Goal: Find specific page/section: Find specific page/section

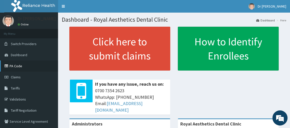
click at [23, 70] on link "PA Code" at bounding box center [29, 66] width 58 height 11
click at [18, 65] on link "PA Code" at bounding box center [29, 66] width 58 height 11
